Goal: Task Accomplishment & Management: Manage account settings

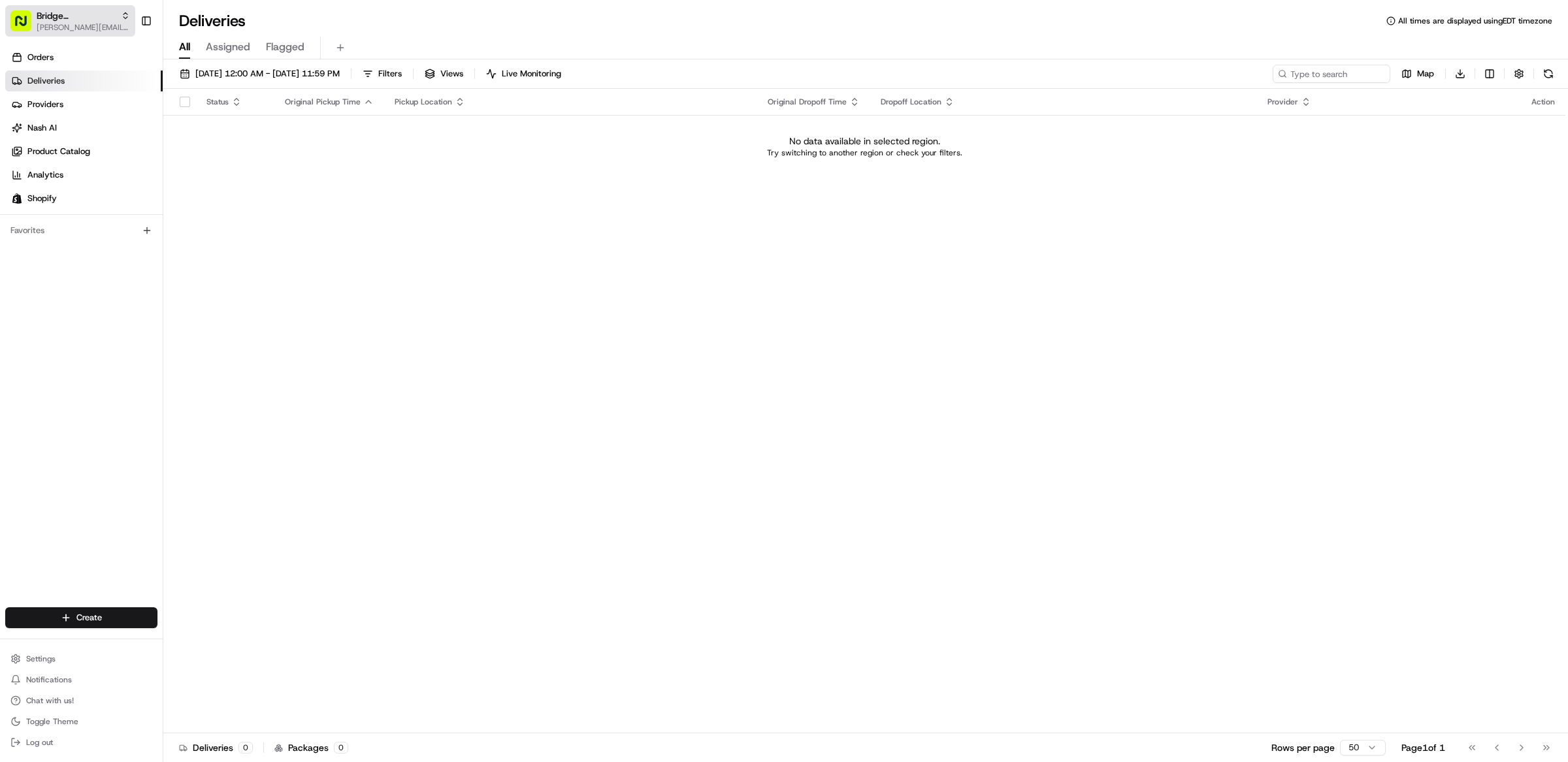
click at [61, 19] on span "Bridge Baker Shopify" at bounding box center [76, 16] width 79 height 13
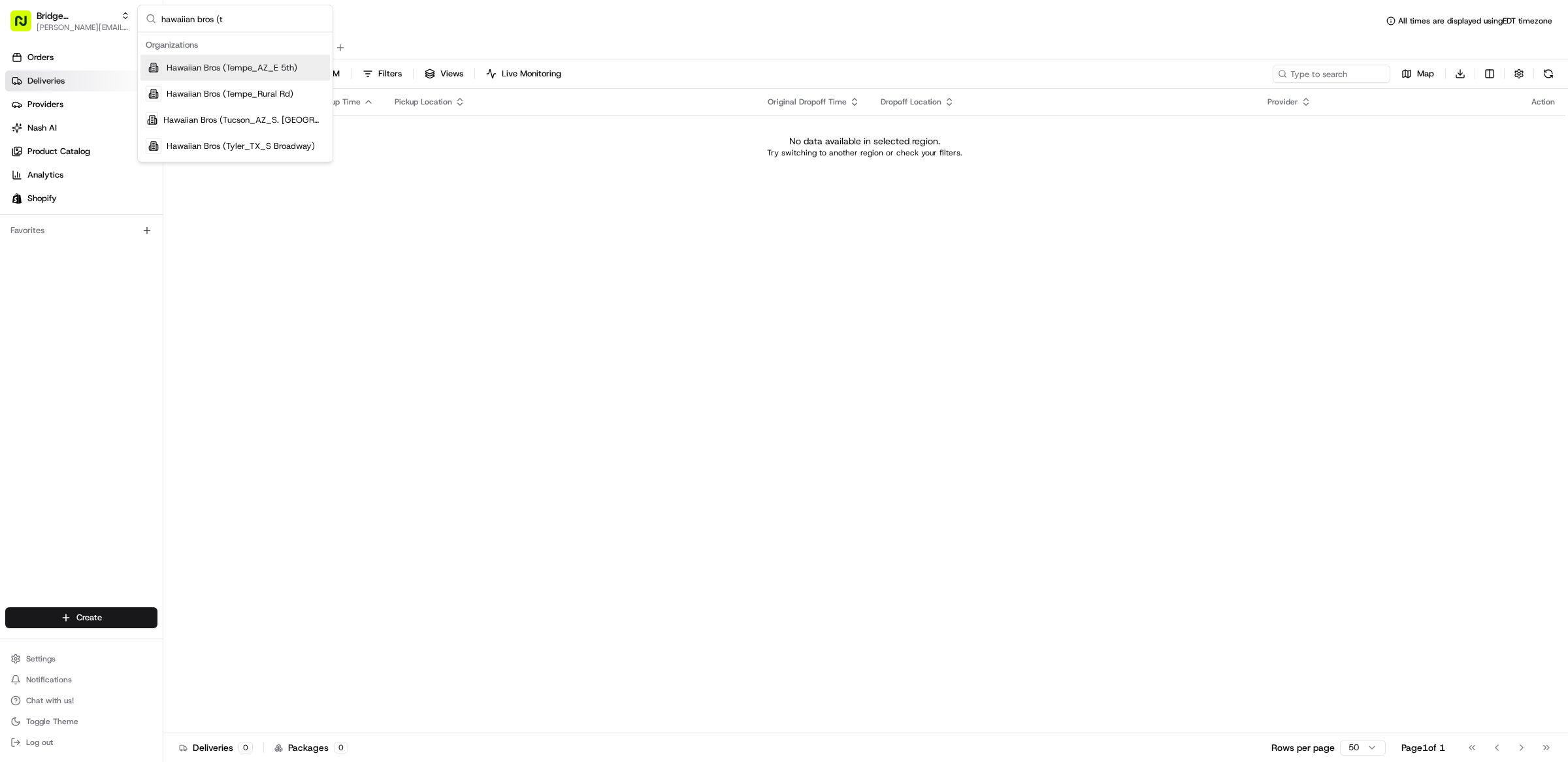
type input "hawaiian bros (t"
click at [180, 68] on span "Hawaiian Bros (Tempe_AZ_E 5th)" at bounding box center [232, 68] width 131 height 12
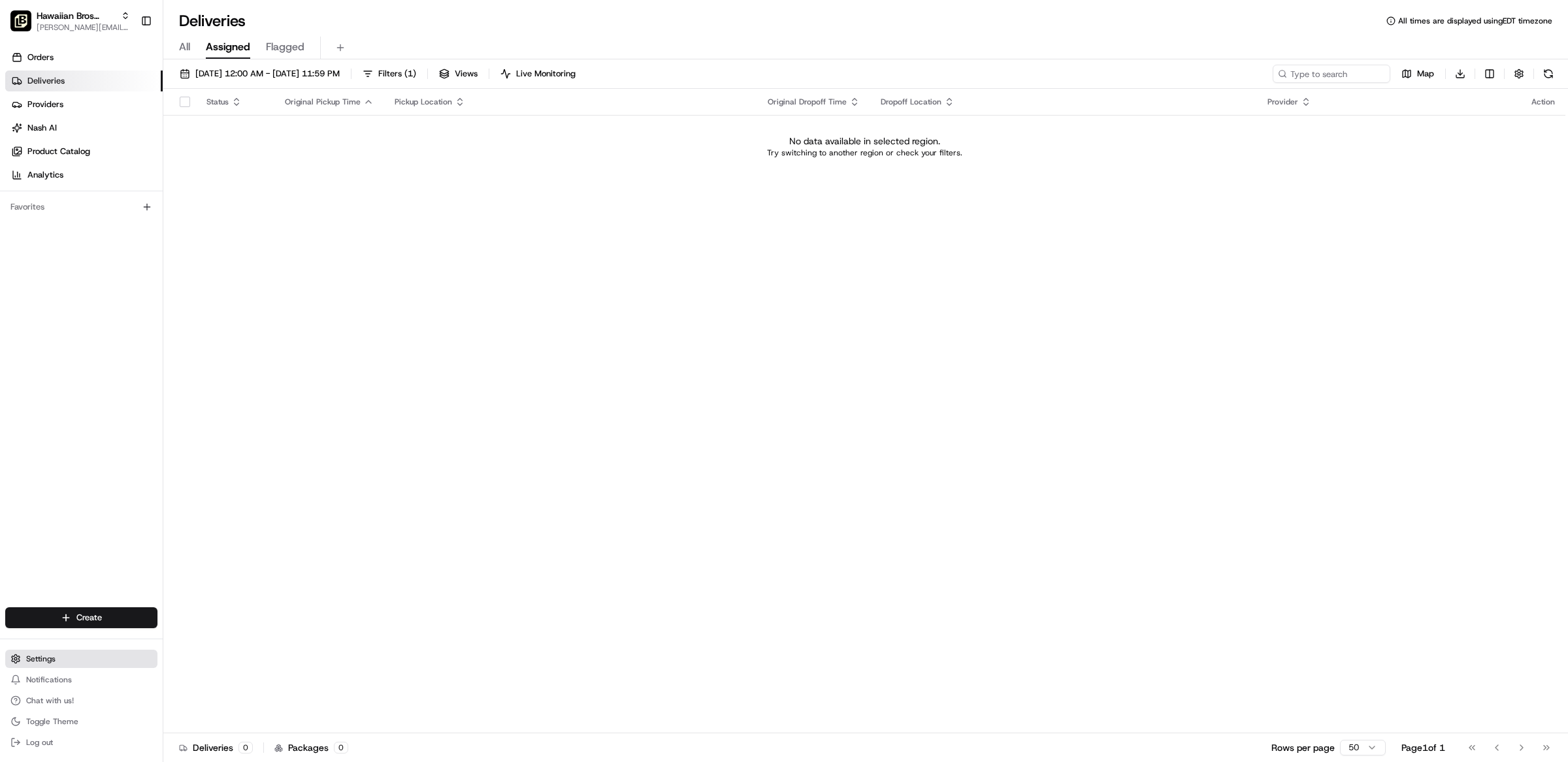
click at [46, 660] on span "Settings" at bounding box center [41, 659] width 30 height 10
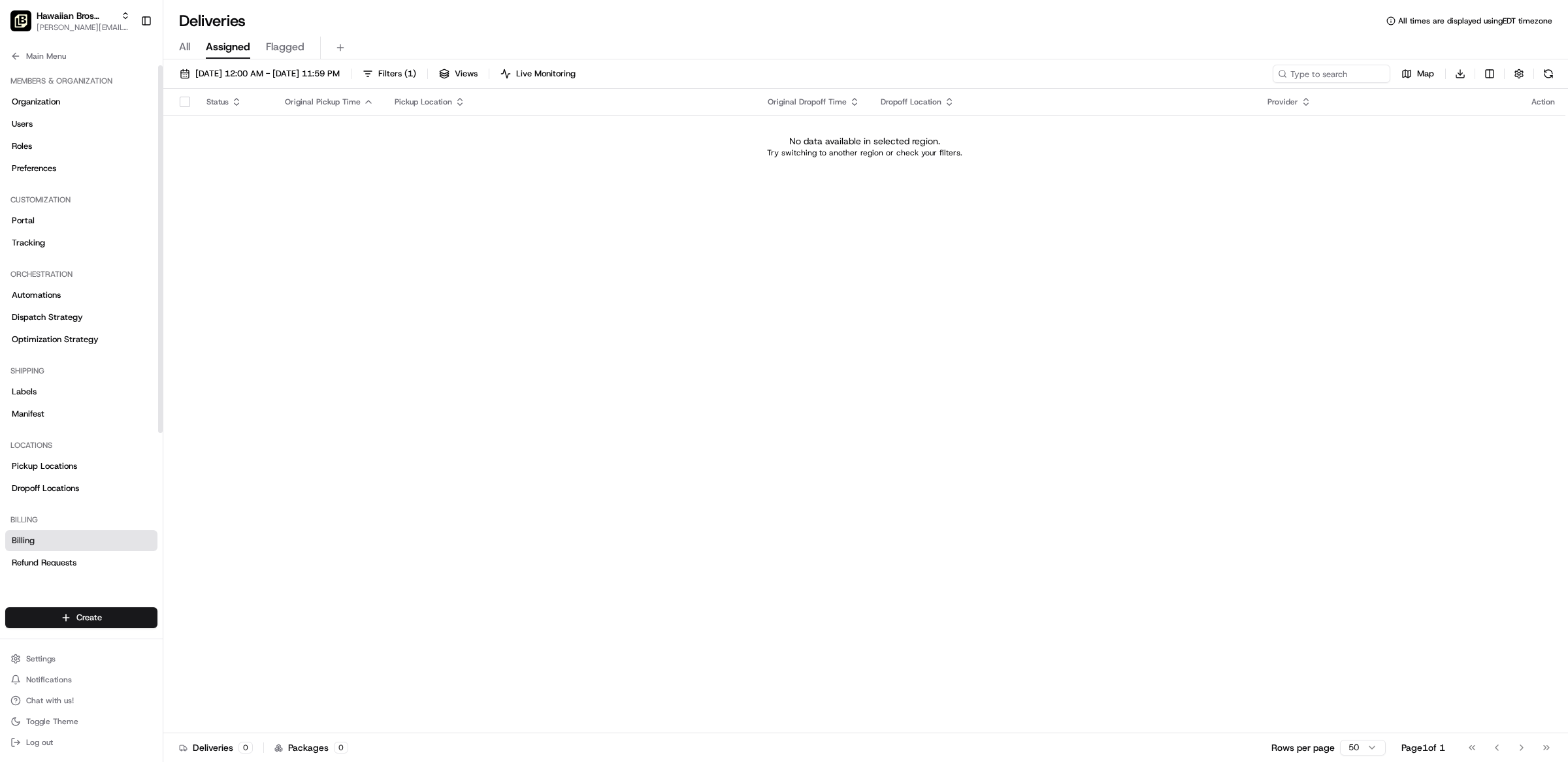
click at [54, 544] on link "Billing" at bounding box center [81, 540] width 152 height 21
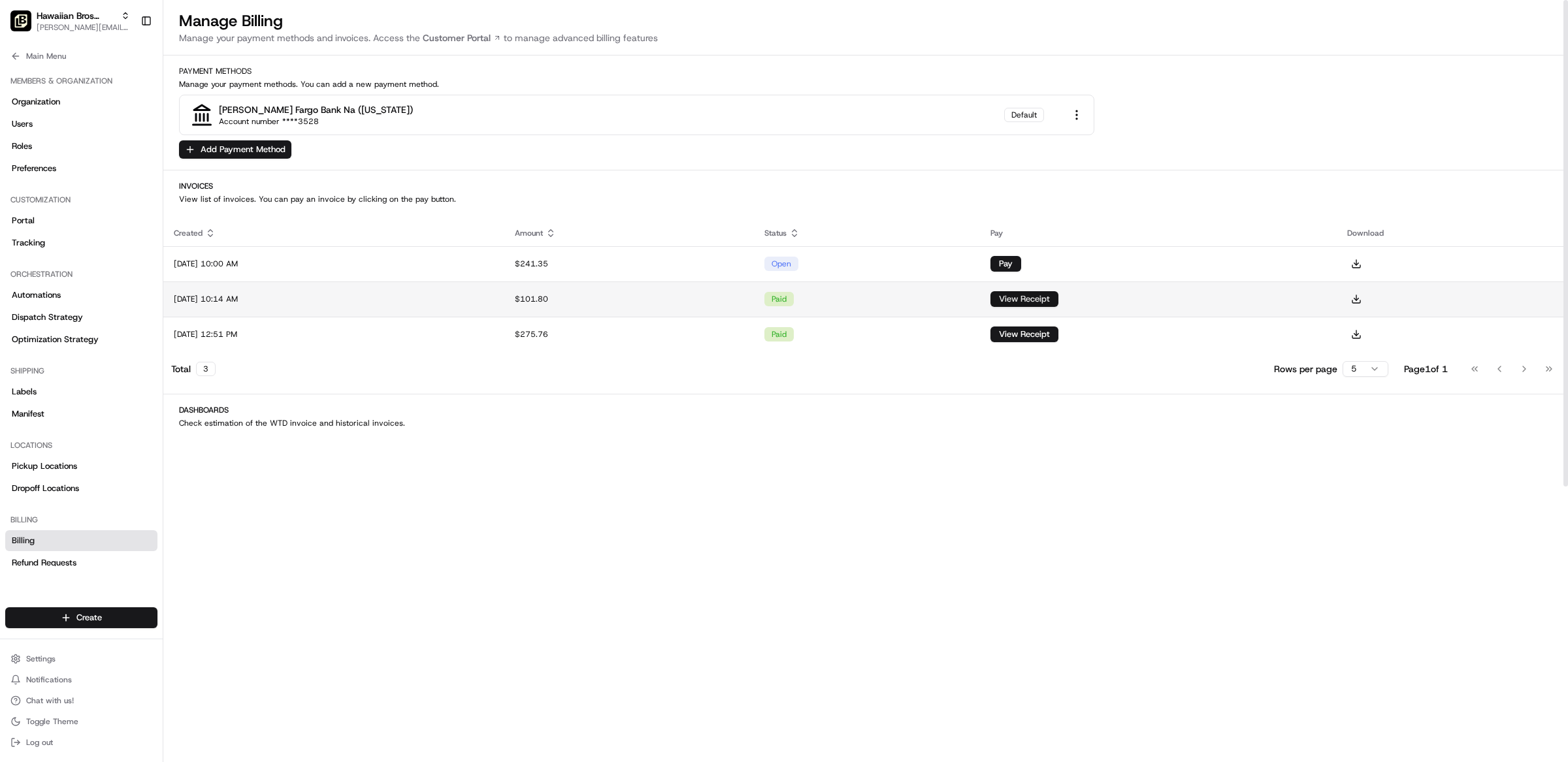
click at [1058, 301] on button "View Receipt" at bounding box center [1024, 299] width 68 height 16
